Goal: Contribute content

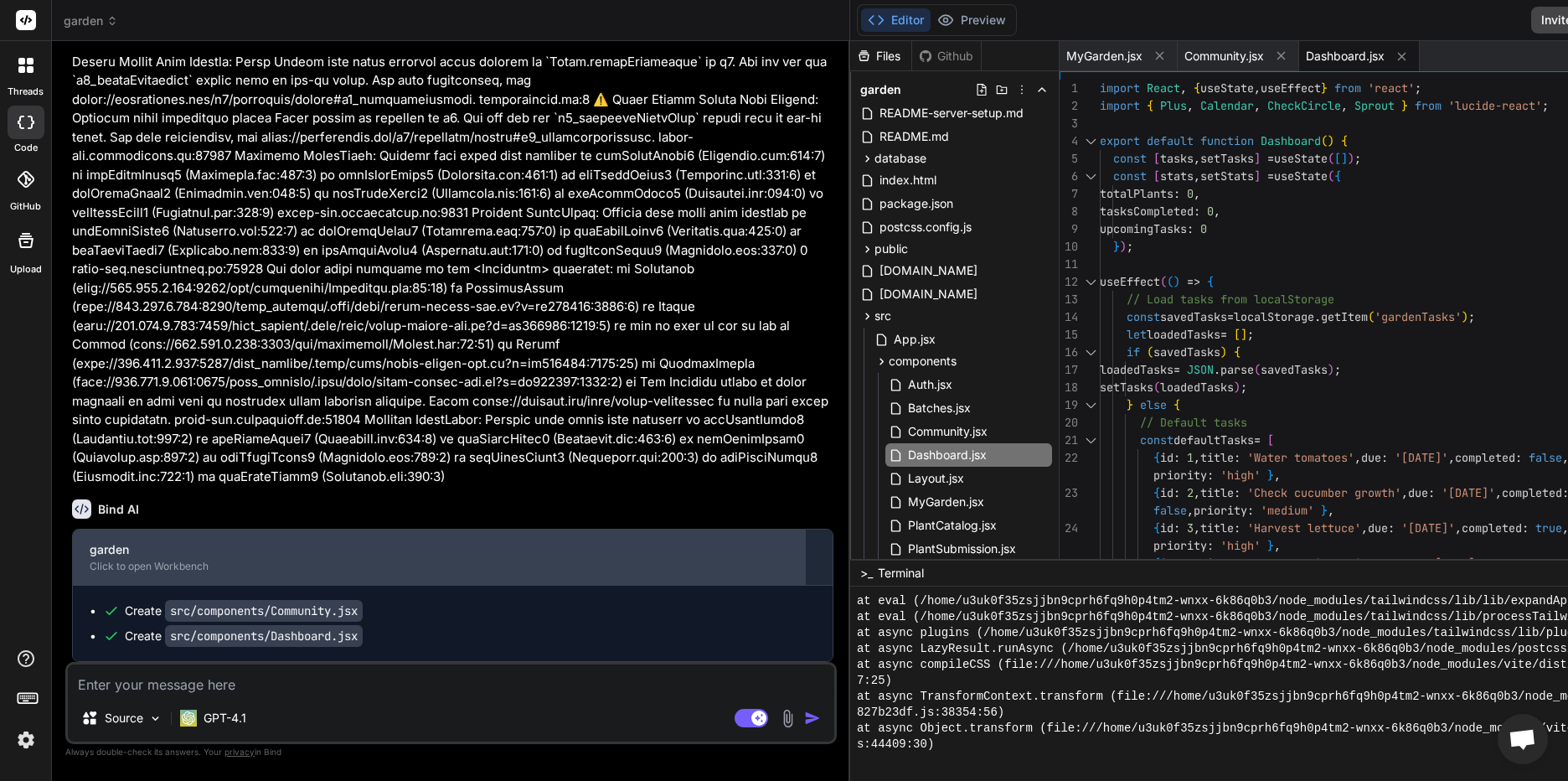
scroll to position [1957, 0]
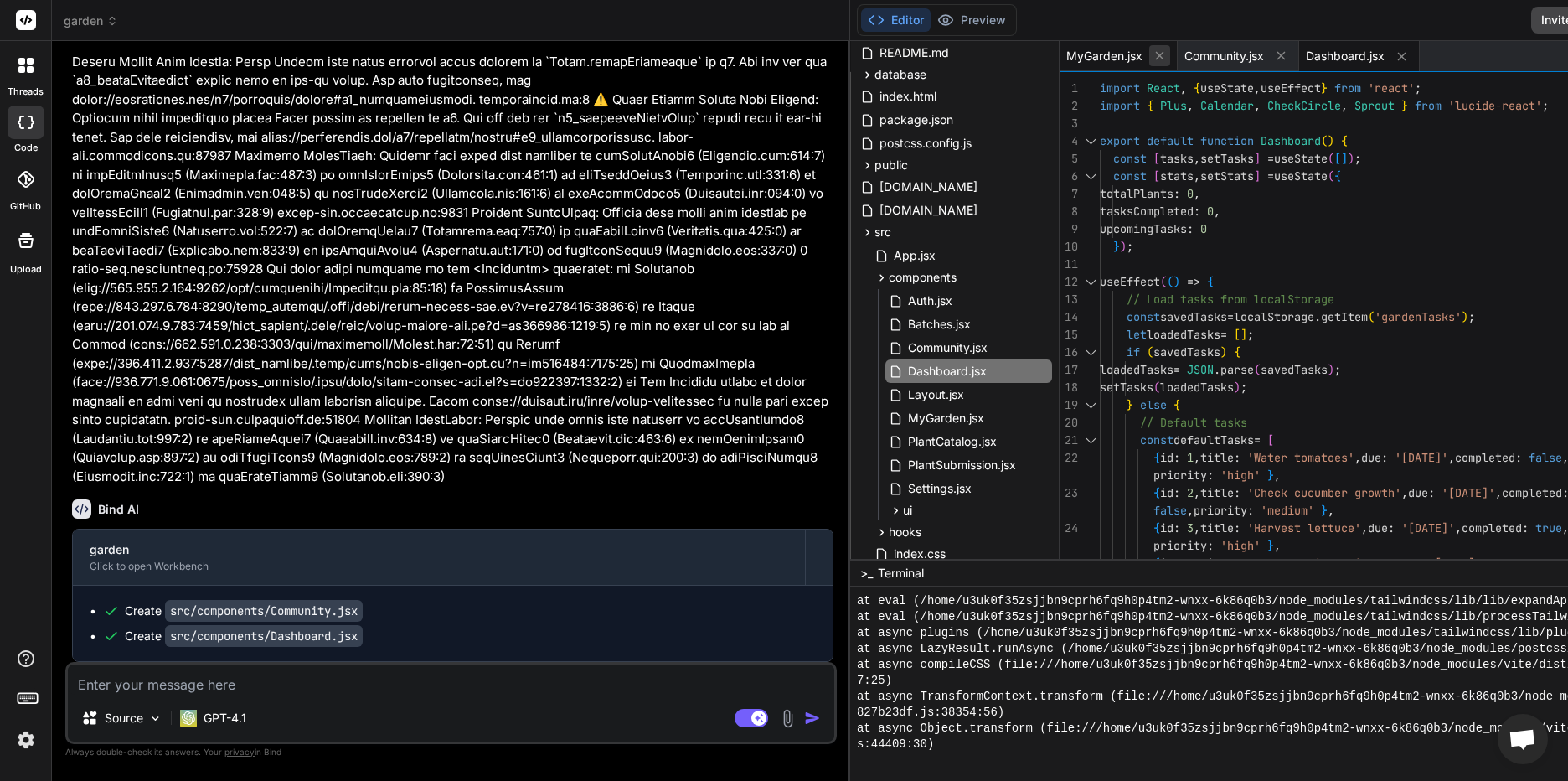
click at [1153, 55] on icon at bounding box center [1160, 56] width 14 height 14
click at [1153, 55] on button at bounding box center [1163, 55] width 21 height 21
click at [1155, 55] on icon at bounding box center [1162, 57] width 14 height 14
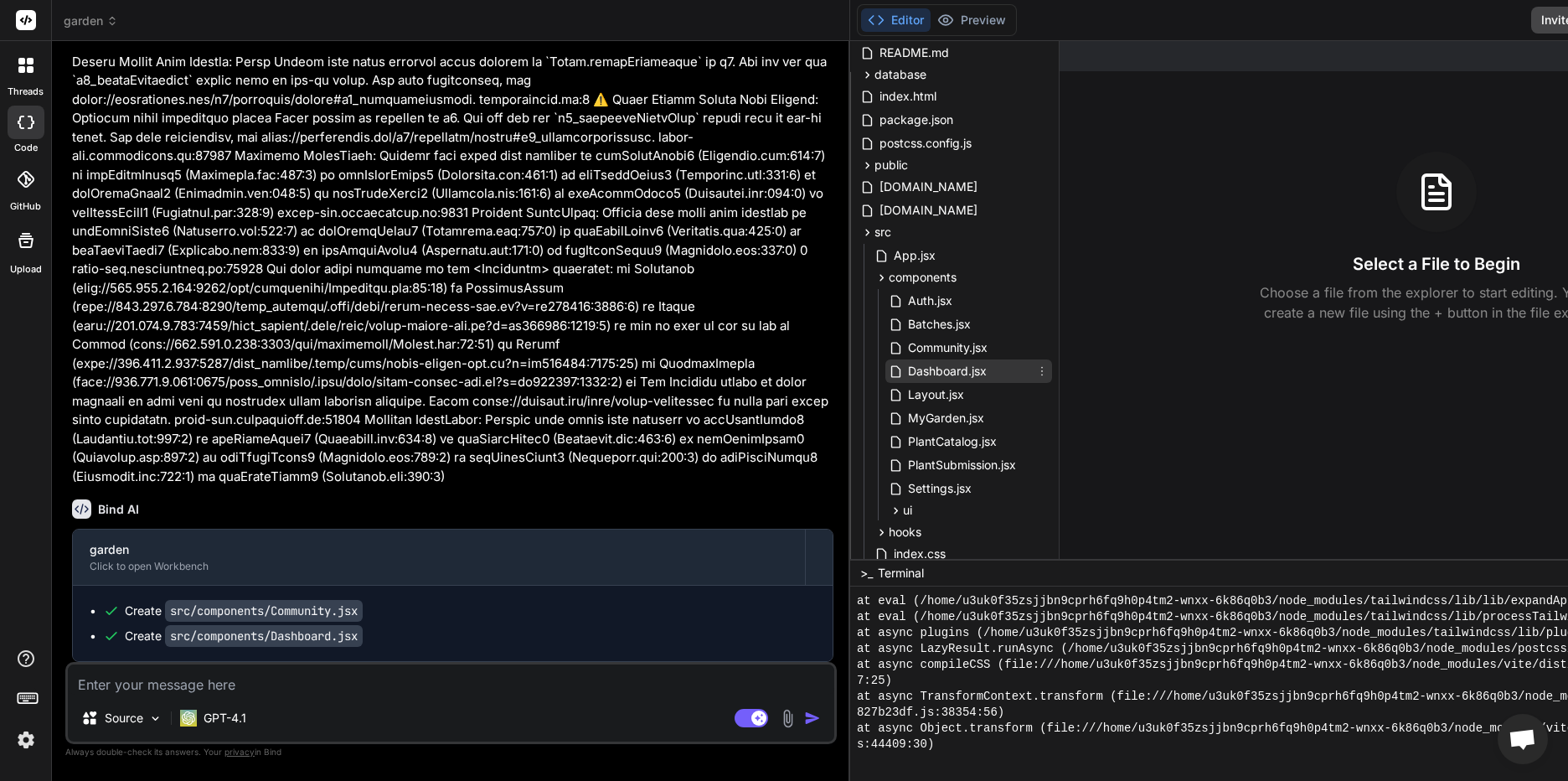
click at [906, 362] on span "Dashboard.jsx" at bounding box center [946, 371] width 82 height 20
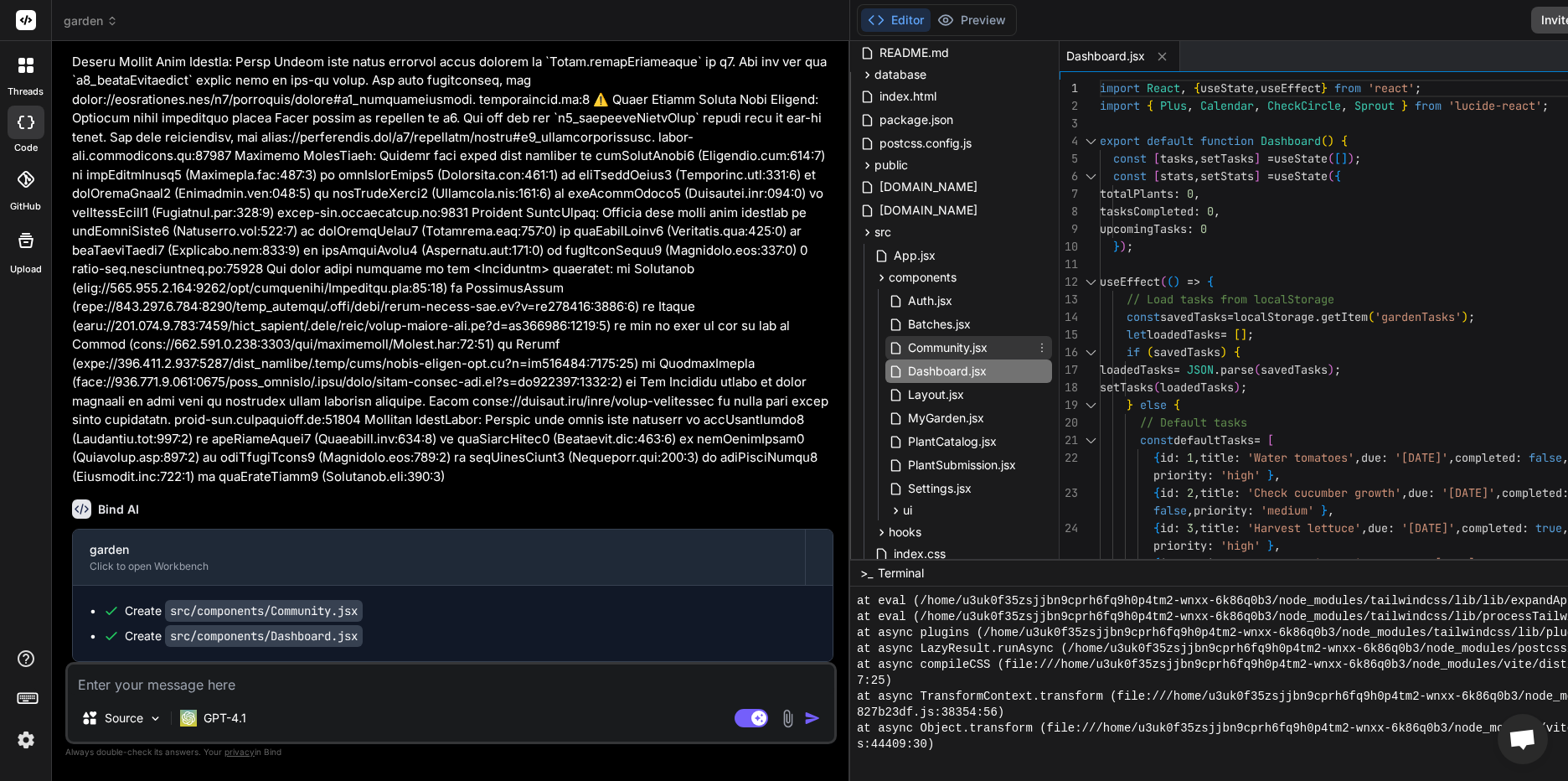
click at [906, 352] on span "Community.jsx" at bounding box center [947, 348] width 83 height 20
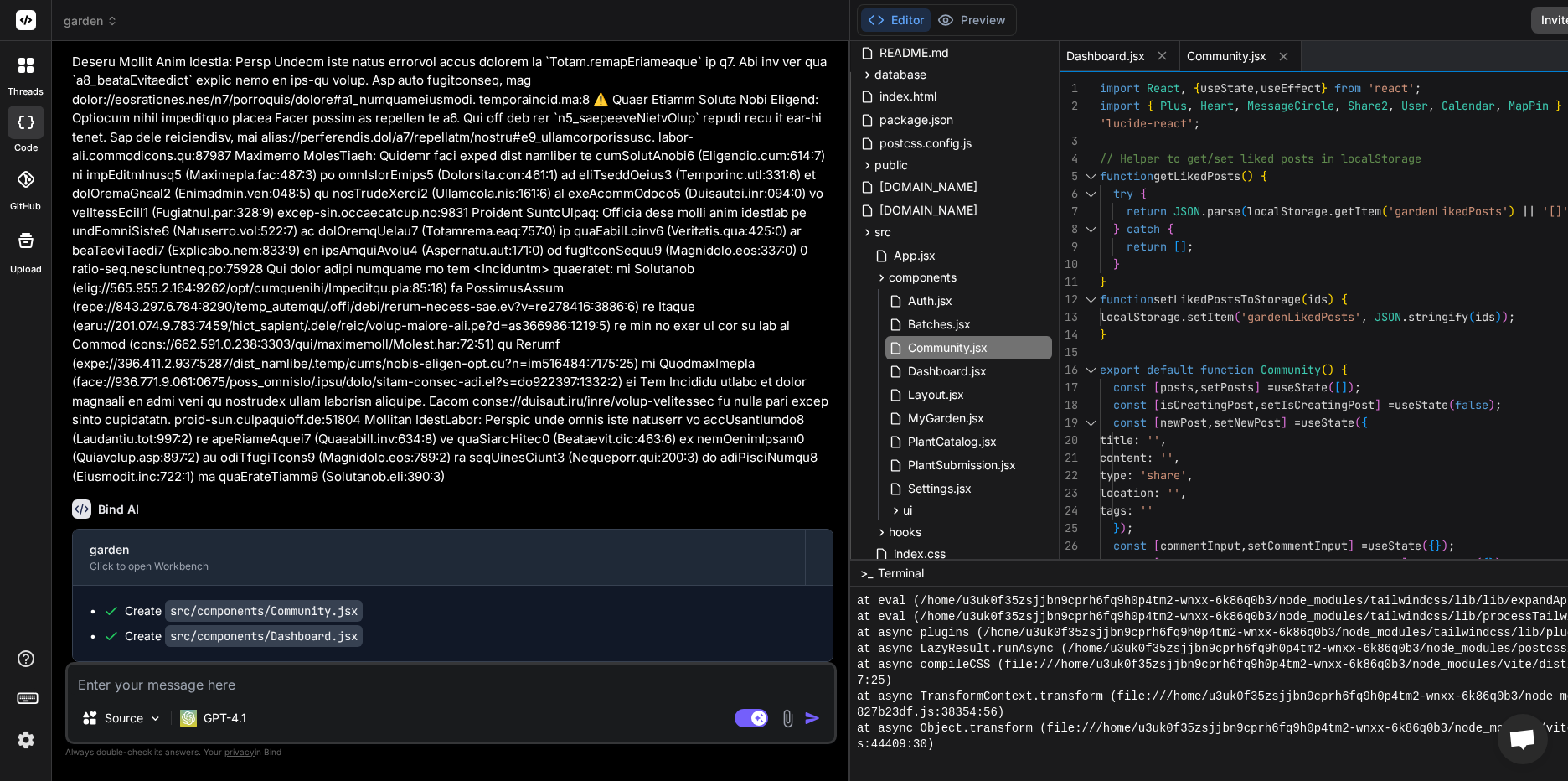
click at [1060, 45] on div "Dashboard.jsx" at bounding box center [1119, 55] width 120 height 30
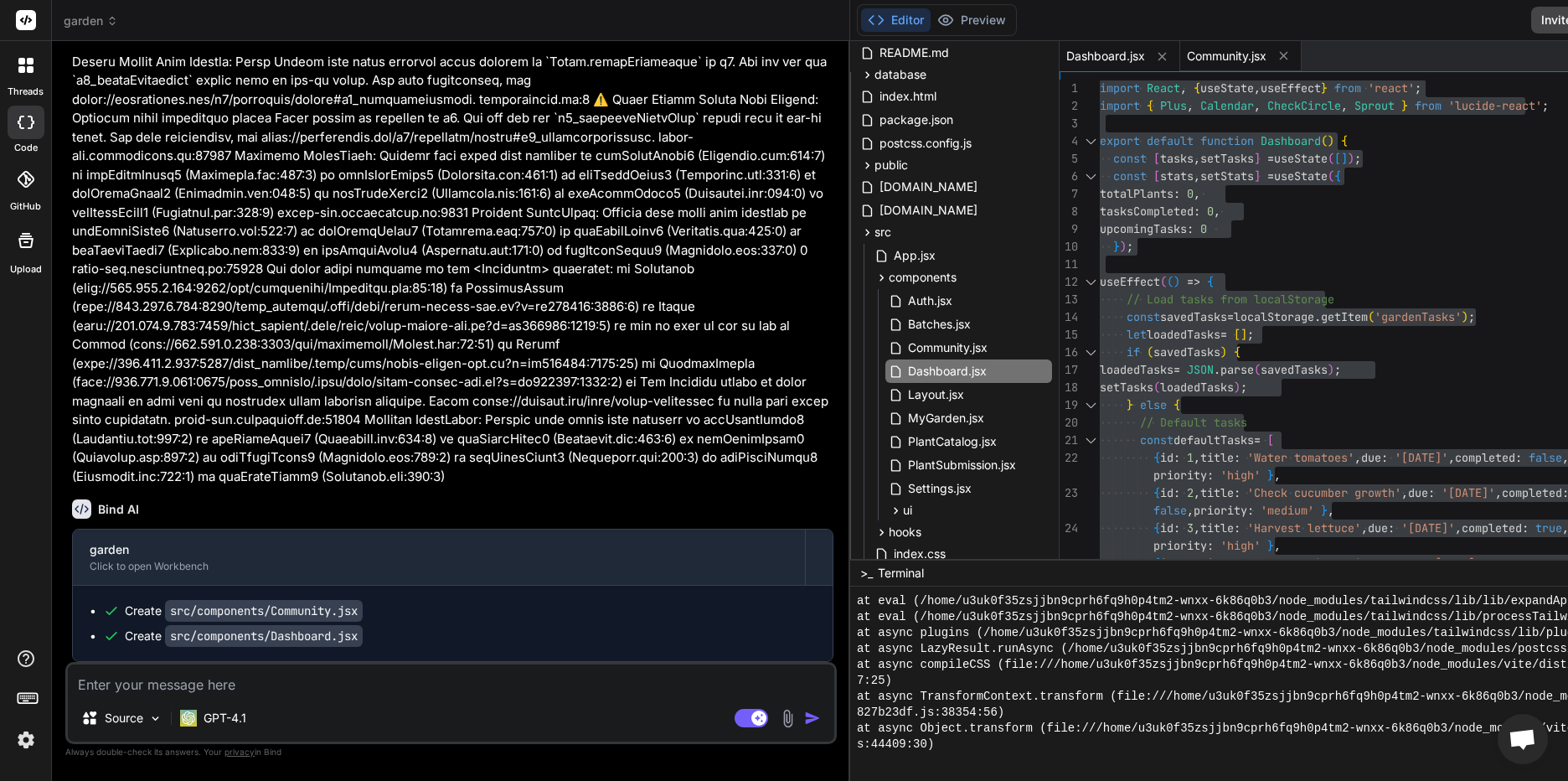
click at [1186, 48] on span "Community.jsx" at bounding box center [1226, 56] width 80 height 17
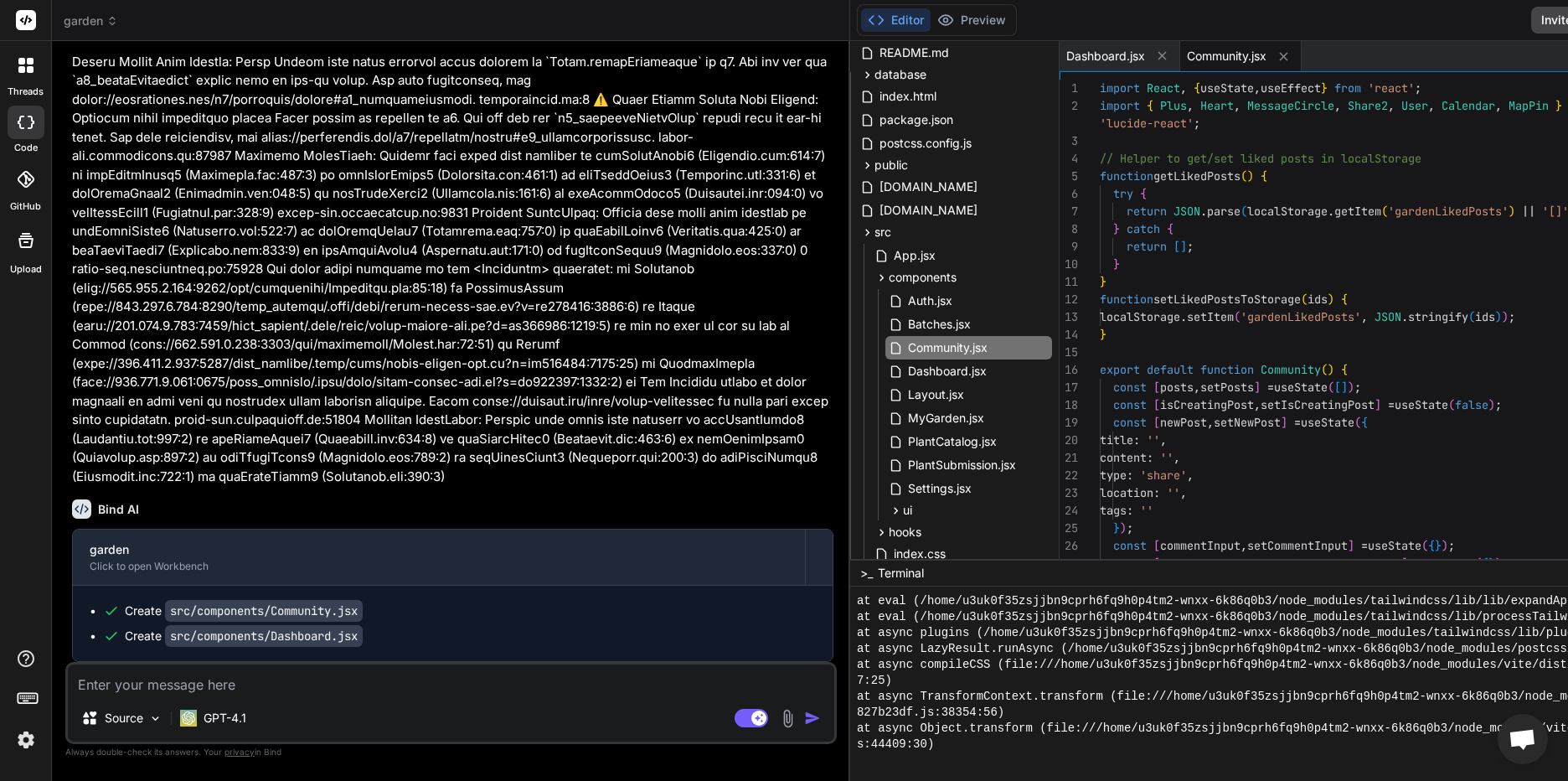
type textarea "import React, { useState, useEffect } from 'react'; import { Plus, Heart, Messa…"
